Goal: Find contact information: Find contact information

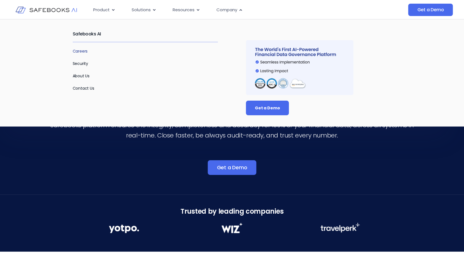
click at [86, 51] on link "Careers" at bounding box center [80, 51] width 15 height 6
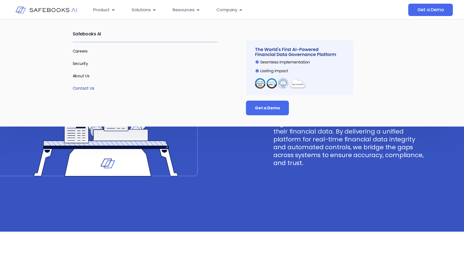
click at [90, 87] on link "Contact Us" at bounding box center [84, 88] width 22 height 6
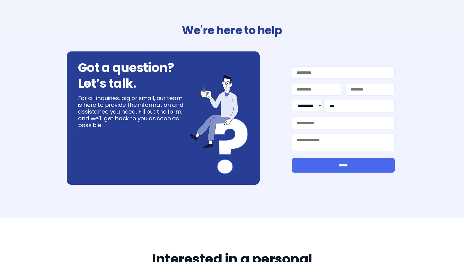
select select "**"
